Goal: Information Seeking & Learning: Learn about a topic

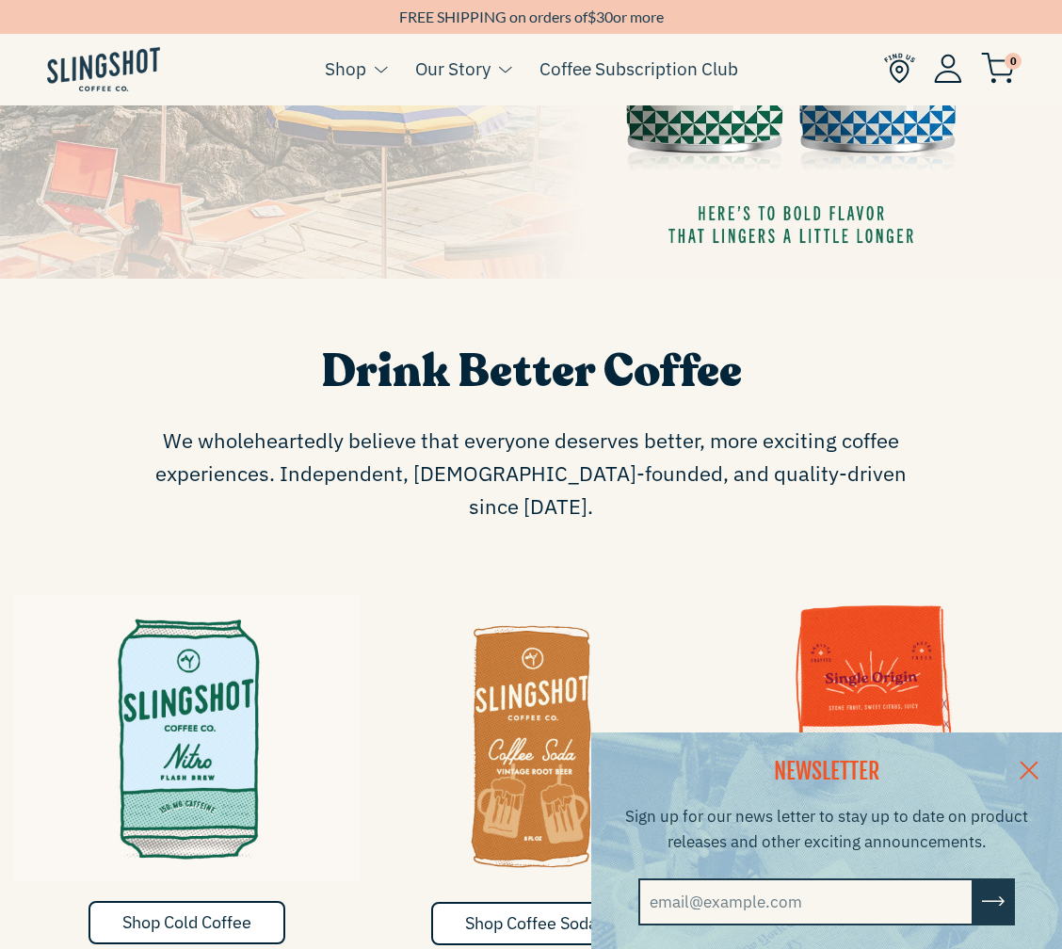
scroll to position [188, 0]
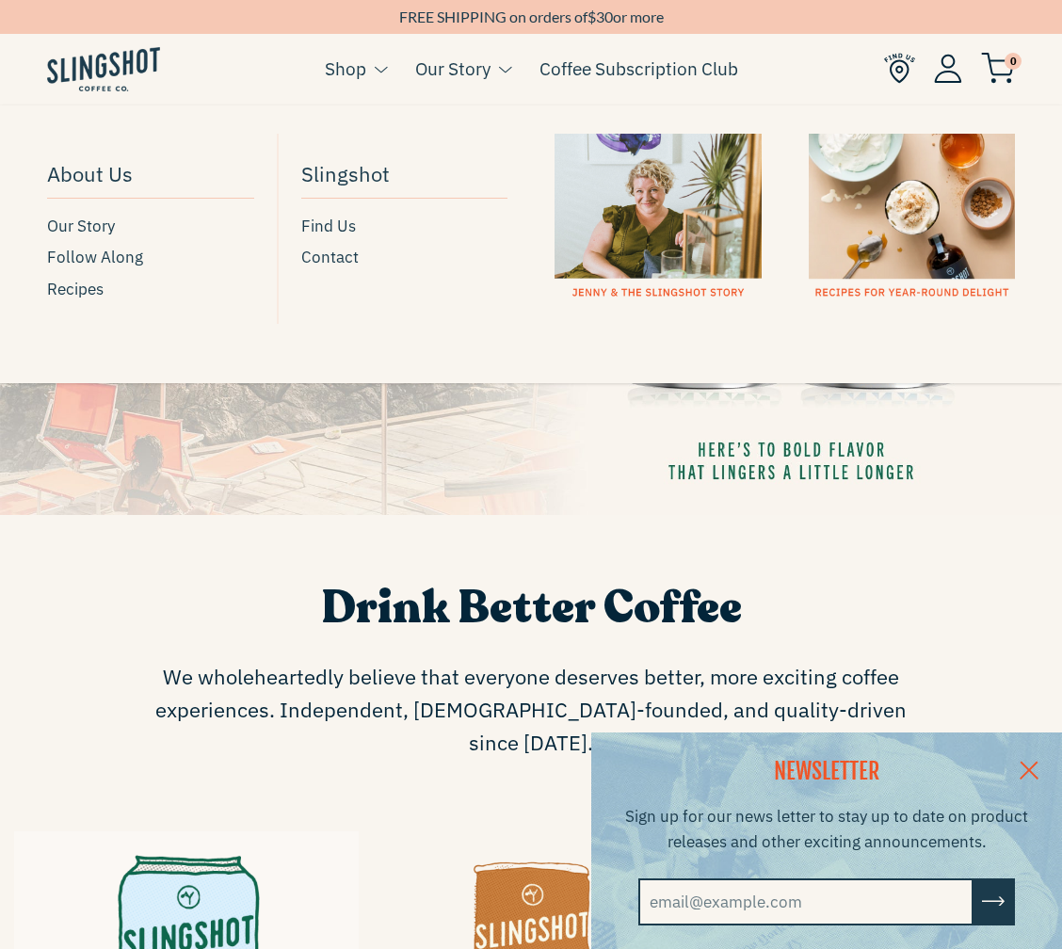
click at [465, 57] on link "Our Story" at bounding box center [452, 69] width 75 height 28
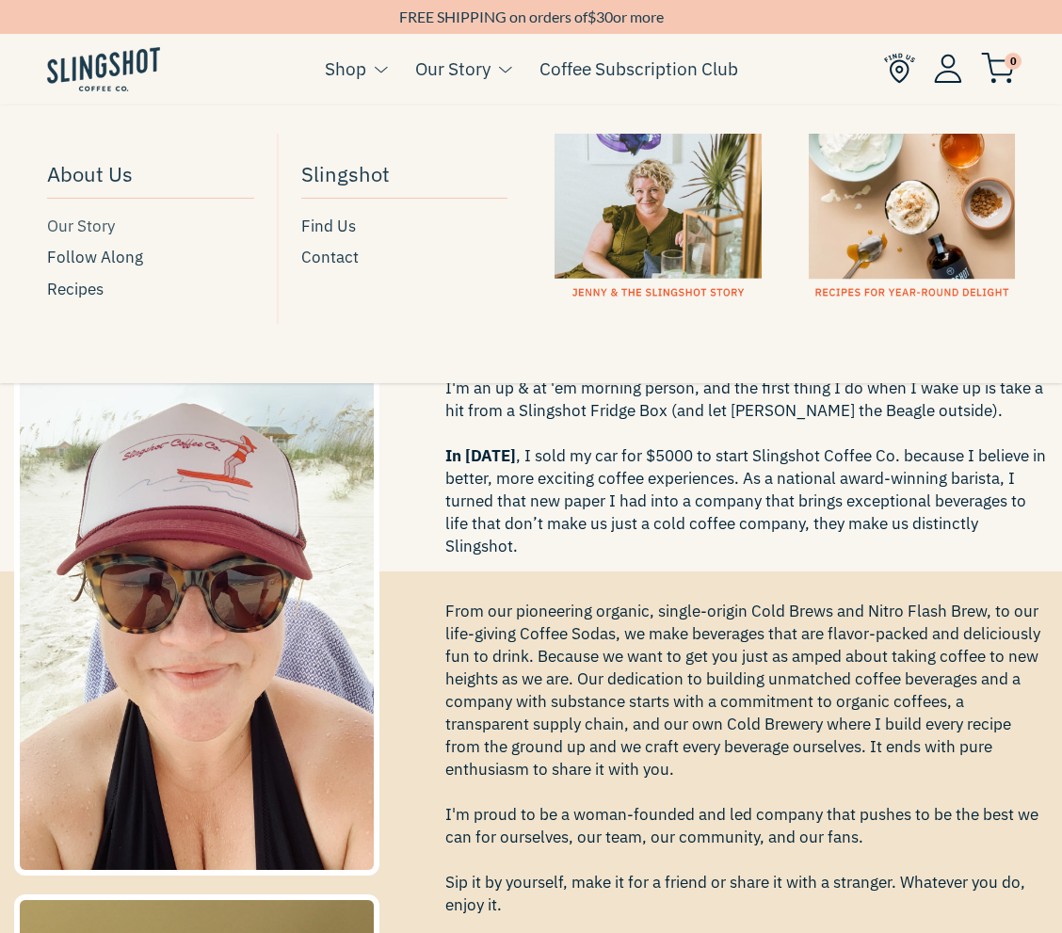
click at [122, 230] on link "Our Story" at bounding box center [150, 226] width 207 height 25
click at [332, 225] on span "Find Us" at bounding box center [328, 226] width 55 height 25
